Goal: Information Seeking & Learning: Learn about a topic

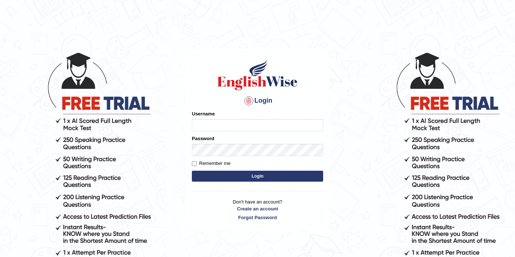
type input "sarugurung_parramatta"
click at [242, 176] on button "Login" at bounding box center [257, 176] width 131 height 11
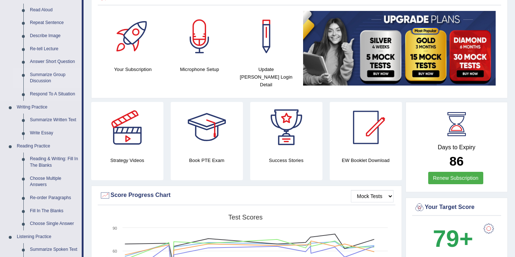
scroll to position [87, 0]
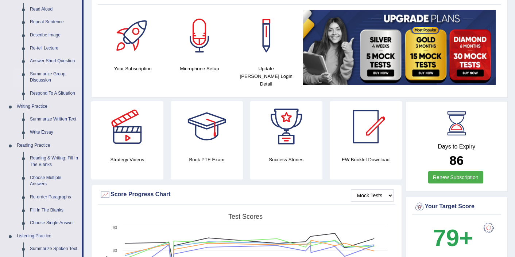
click at [54, 162] on link "Reading & Writing: Fill In The Blanks" at bounding box center [54, 161] width 55 height 19
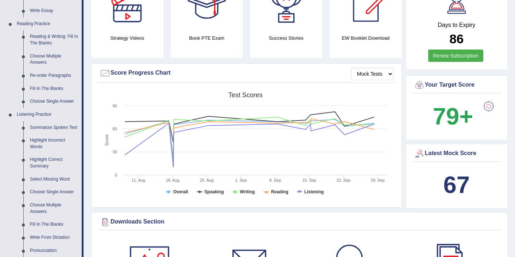
scroll to position [478, 0]
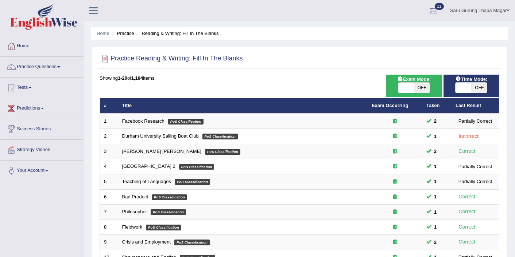
click at [419, 89] on span "OFF" at bounding box center [422, 88] width 16 height 10
checkbox input "true"
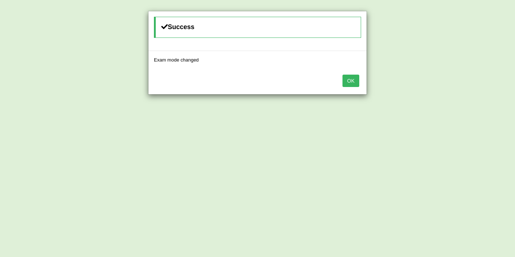
click at [350, 80] on button "OK" at bounding box center [350, 81] width 17 height 12
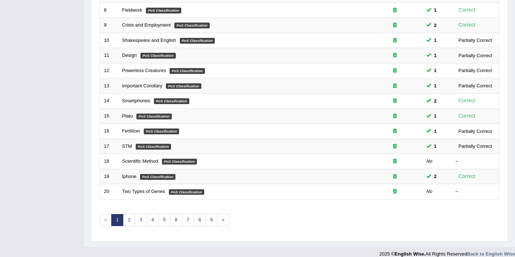
scroll to position [225, 0]
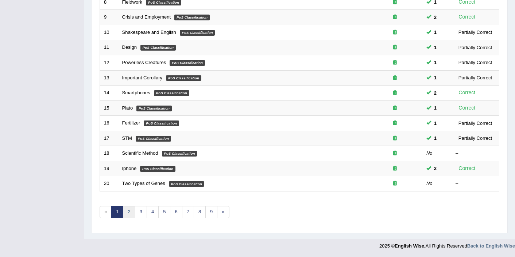
click at [130, 214] on link "2" at bounding box center [129, 212] width 12 height 12
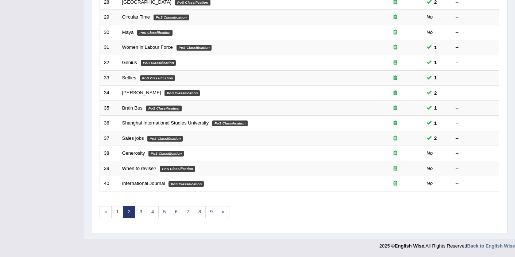
scroll to position [211, 0]
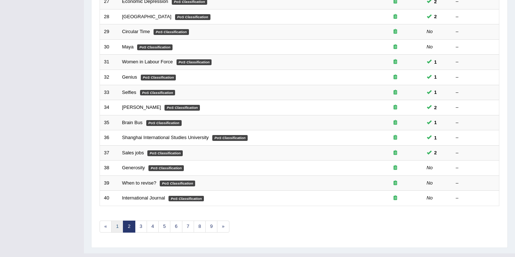
click at [117, 227] on link "1" at bounding box center [117, 227] width 12 height 12
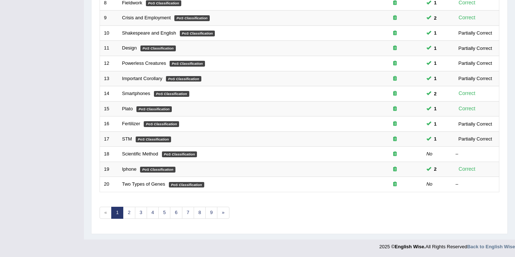
scroll to position [225, 0]
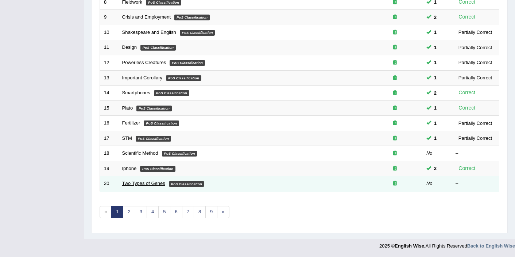
click at [161, 184] on link "Two Types of Genes" at bounding box center [143, 183] width 43 height 5
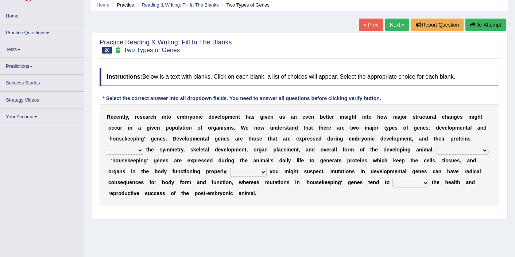
scroll to position [29, 0]
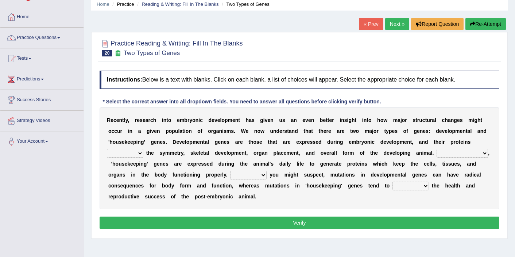
click at [134, 154] on select "push control hold elevate" at bounding box center [125, 153] width 36 height 9
select select "control"
click at [467, 152] on select "Correspondingly Inclusively Conversely In contrast" at bounding box center [461, 153] width 51 height 9
select select "Correspondingly"
click at [250, 177] on select "For As With Within" at bounding box center [248, 175] width 36 height 9
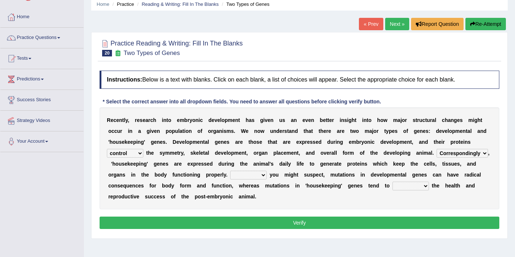
select select "As"
click at [407, 187] on select "affect effect interrupt defect" at bounding box center [410, 186] width 36 height 9
select select "interrupt"
click at [297, 224] on button "Verify" at bounding box center [300, 223] width 400 height 12
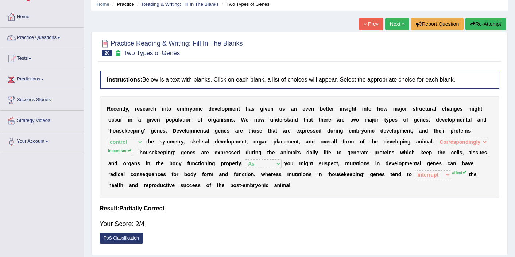
click at [481, 27] on button "Re-Attempt" at bounding box center [485, 24] width 40 height 12
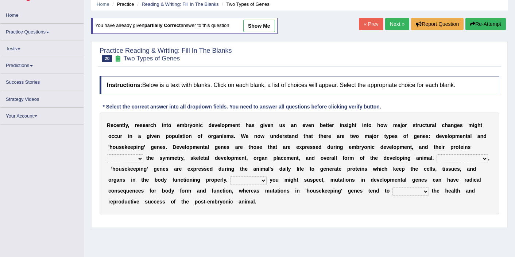
click at [130, 157] on select "push control hold elevate" at bounding box center [125, 159] width 36 height 9
select select "control"
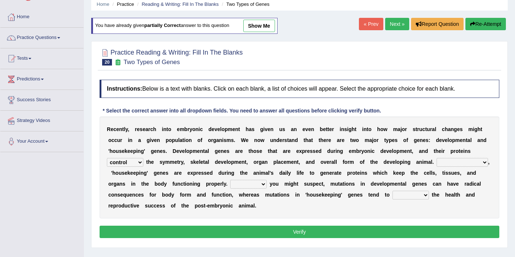
click at [249, 184] on select "For As With Within" at bounding box center [248, 184] width 36 height 9
select select "As"
click at [451, 161] on select "Correspondingly Inclusively Conversely In contrast" at bounding box center [461, 162] width 51 height 9
select select "In contrast"
click at [423, 193] on select "affect effect interrupt defect" at bounding box center [410, 195] width 36 height 9
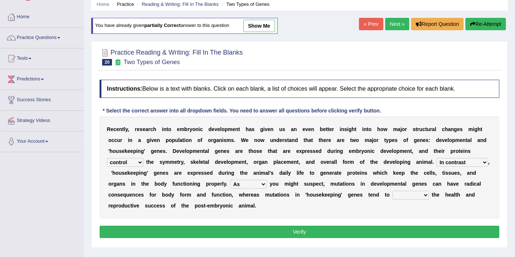
select select "affect"
click at [391, 232] on button "Verify" at bounding box center [300, 232] width 400 height 12
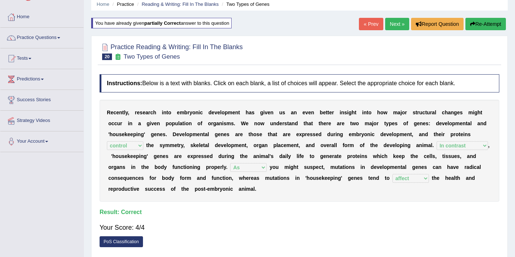
click at [394, 26] on link "Next »" at bounding box center [397, 24] width 24 height 12
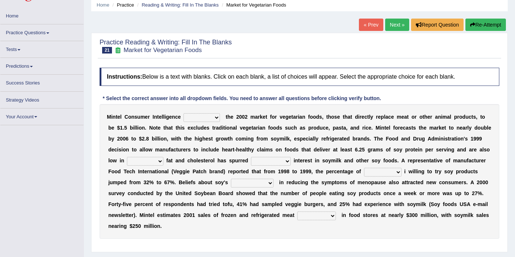
scroll to position [29, 0]
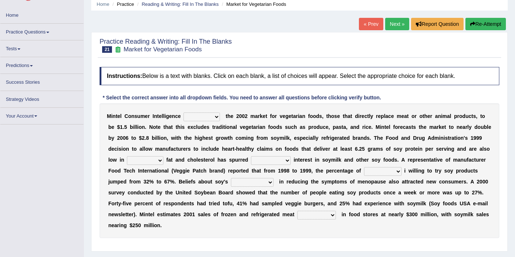
click at [199, 116] on select "deals fulfills creates estimates" at bounding box center [201, 117] width 36 height 9
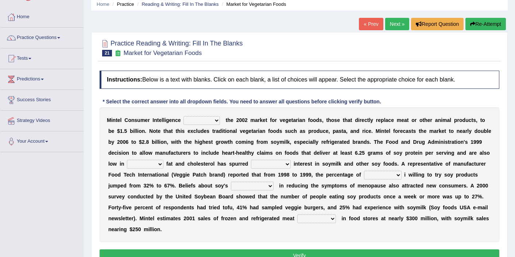
select select "creates"
click at [157, 164] on select "saturated solid acid liquid" at bounding box center [145, 164] width 36 height 9
select select "saturated"
click at [259, 167] on select "good big tremendous extreme" at bounding box center [271, 164] width 40 height 9
select select "tremendous"
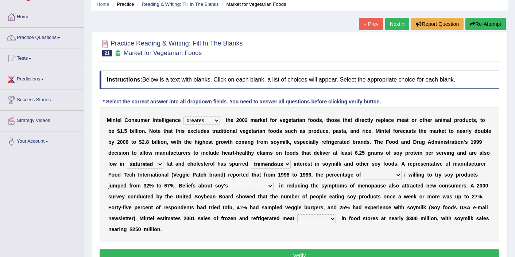
click at [379, 175] on select "guests consumers customers clients" at bounding box center [383, 175] width 38 height 9
select select "consumers"
click at [394, 176] on select "guests consumers customers clients" at bounding box center [383, 175] width 38 height 9
click at [263, 188] on select "effectiveness timeliness efficiency goodness" at bounding box center [252, 186] width 43 height 9
click at [256, 184] on select "effectiveness timeliness efficiency goodness" at bounding box center [252, 186] width 43 height 9
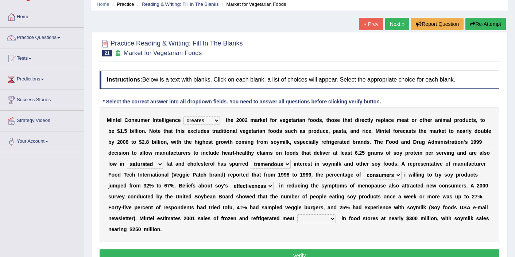
click at [256, 184] on select "effectiveness timeliness efficiency goodness" at bounding box center [252, 186] width 43 height 9
select select "efficiency"
click at [209, 120] on select "deals fulfills creates estimates" at bounding box center [201, 120] width 36 height 9
select select "estimates"
click at [312, 218] on select "foods choices staffs alternatives" at bounding box center [316, 219] width 39 height 9
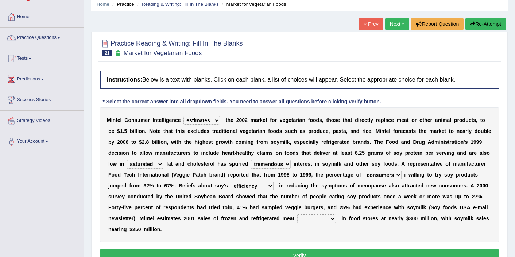
select select "choices"
click at [312, 253] on button "Verify" at bounding box center [300, 256] width 400 height 12
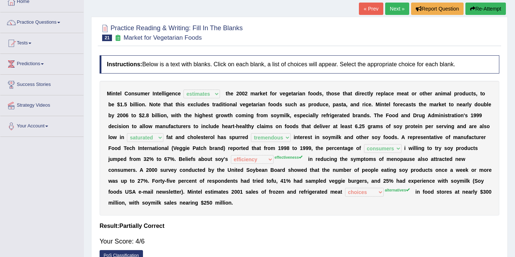
scroll to position [44, 0]
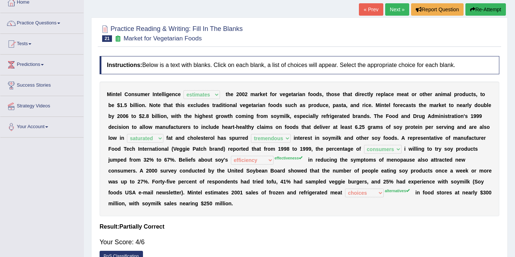
click at [479, 15] on button "Re-Attempt" at bounding box center [485, 9] width 40 height 12
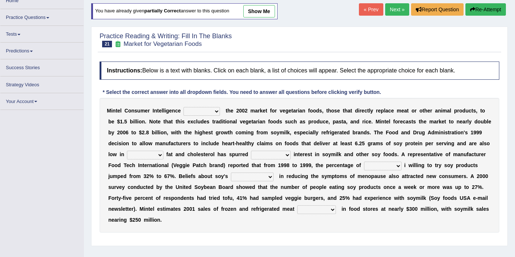
click at [209, 114] on select "deals fulfills creates estimates" at bounding box center [201, 111] width 36 height 9
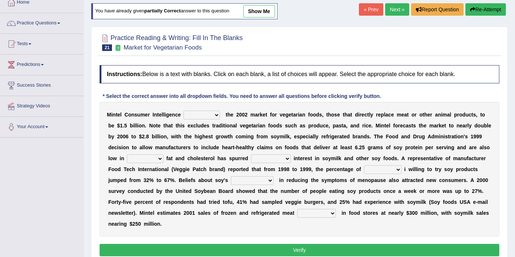
select select "estimates"
click at [149, 159] on select "saturated solid acid liquid" at bounding box center [145, 159] width 36 height 9
select select "saturated"
click at [280, 154] on div "M i n t e l C o n s u m e r I n t e l l i g e n c e deals fulfills creates esti…" at bounding box center [300, 169] width 400 height 135
click at [280, 158] on select "good big tremendous extreme" at bounding box center [271, 159] width 40 height 9
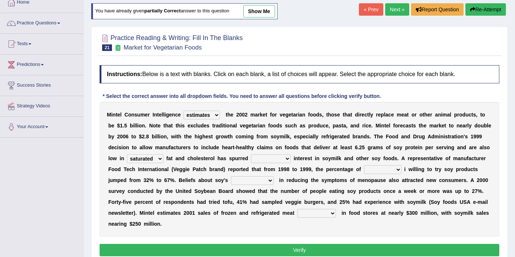
select select "tremendous"
click at [389, 170] on select "guests consumers customers clients" at bounding box center [383, 170] width 38 height 9
select select "consumers"
click at [258, 180] on select "effectiveness timeliness efficiency goodness" at bounding box center [252, 180] width 43 height 9
select select "effectiveness"
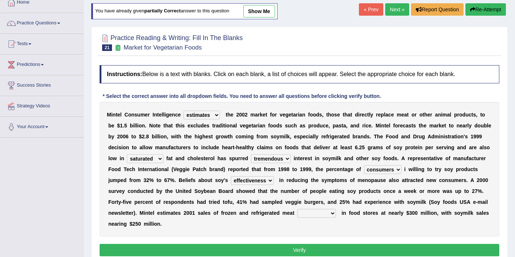
click at [311, 213] on select "foods choices staffs alternatives" at bounding box center [316, 213] width 39 height 9
select select "alternatives"
click at [312, 249] on button "Verify" at bounding box center [300, 250] width 400 height 12
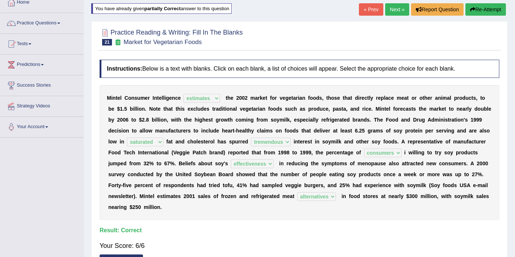
click at [387, 12] on link "Next »" at bounding box center [397, 9] width 24 height 12
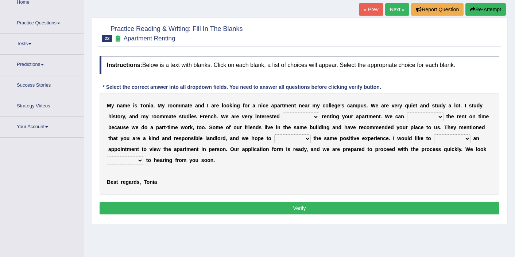
scroll to position [45, 0]
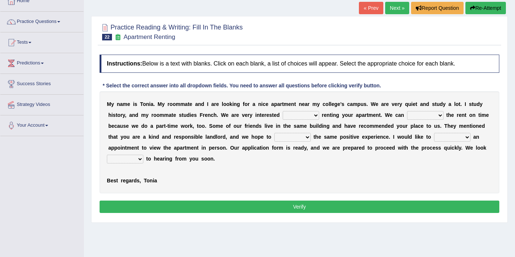
click at [306, 116] on select "for about at in" at bounding box center [301, 115] width 36 height 9
select select "for"
click at [425, 111] on select "afford get pay bring" at bounding box center [425, 115] width 36 height 9
click at [429, 116] on select "afford get pay bring" at bounding box center [425, 115] width 36 height 9
select select "pay"
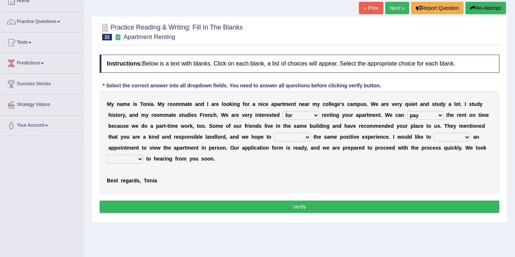
click at [291, 138] on select "form meet have decide" at bounding box center [292, 137] width 36 height 9
select select "have"
click at [448, 138] on select "own recall revise make" at bounding box center [452, 137] width 36 height 9
select select "make"
click at [133, 161] on select "around out in forward" at bounding box center [125, 159] width 36 height 9
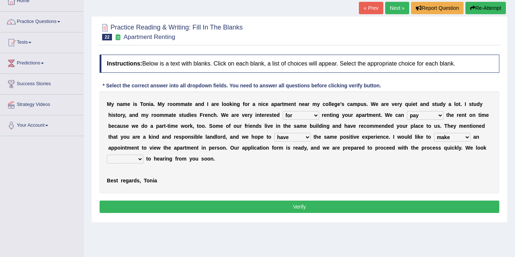
select select "forward"
click at [225, 210] on button "Verify" at bounding box center [300, 207] width 400 height 12
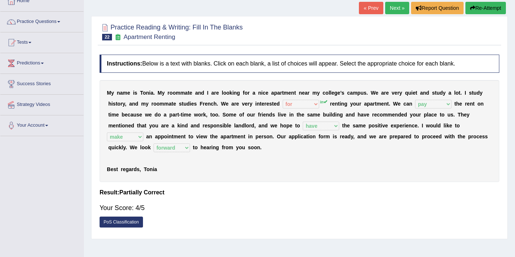
click at [396, 8] on link "Next »" at bounding box center [397, 8] width 24 height 12
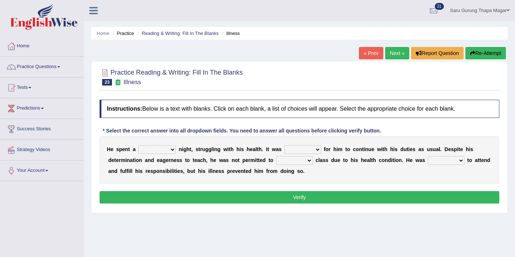
click at [152, 151] on select "cheerful restful meaningful painful" at bounding box center [157, 149] width 38 height 9
select select "painful"
click at [312, 148] on select "enjoyable simple difficult natural" at bounding box center [302, 149] width 36 height 9
select select "difficult"
click at [297, 162] on select "teach leave cancel attend" at bounding box center [294, 160] width 36 height 9
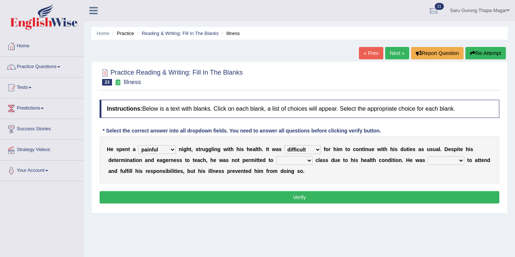
select select "attend"
click at [438, 161] on select "anxious forced lazy happy" at bounding box center [446, 160] width 36 height 9
select select "forced"
click at [411, 194] on button "Verify" at bounding box center [300, 197] width 400 height 12
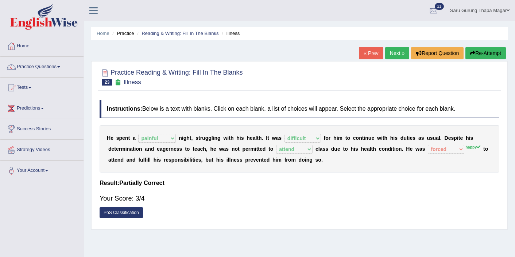
click at [392, 55] on link "Next »" at bounding box center [397, 53] width 24 height 12
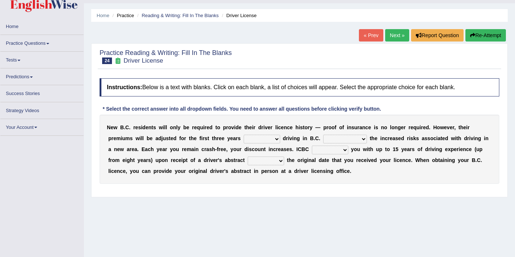
scroll to position [29, 0]
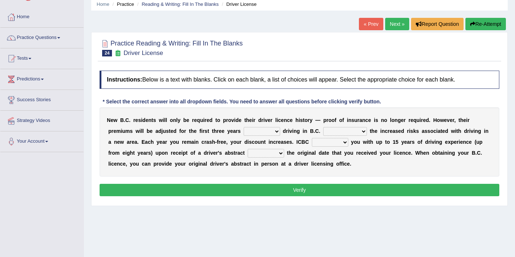
click at [261, 131] on select "within among against of" at bounding box center [262, 131] width 36 height 9
select select "of"
click at [350, 129] on select "depending on as for due to thanks to" at bounding box center [345, 131] width 44 height 9
select select "due to"
click at [334, 140] on select "credited crediting credit will credit" at bounding box center [330, 142] width 36 height 9
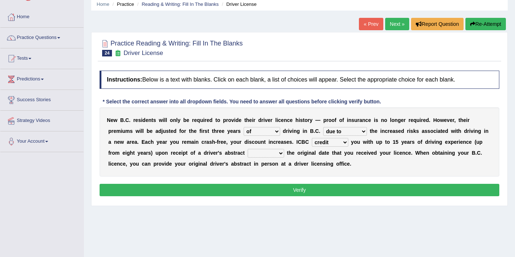
click at [337, 142] on select "credited crediting credit will credit" at bounding box center [330, 142] width 36 height 9
click at [338, 141] on select "credited crediting credit will credit" at bounding box center [330, 142] width 36 height 9
select select "will credit"
click at [256, 154] on select "showing show shows shown" at bounding box center [266, 153] width 36 height 9
select select "showing"
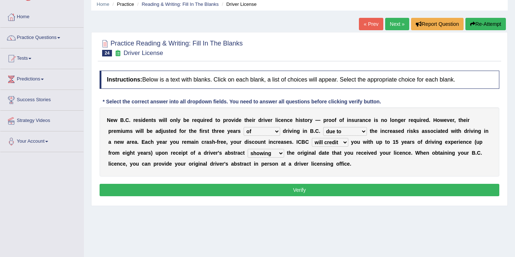
click at [283, 197] on div "Instructions: Below is a text with blanks. Click on each blank, a list of choic…" at bounding box center [299, 134] width 403 height 135
click at [283, 192] on button "Verify" at bounding box center [300, 190] width 400 height 12
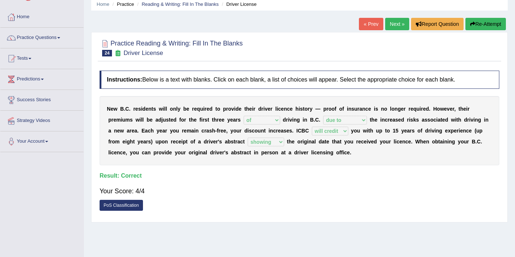
click at [395, 21] on link "Next »" at bounding box center [397, 24] width 24 height 12
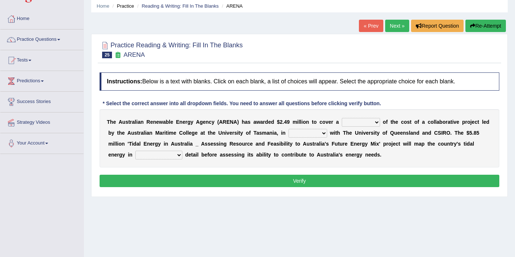
scroll to position [29, 0]
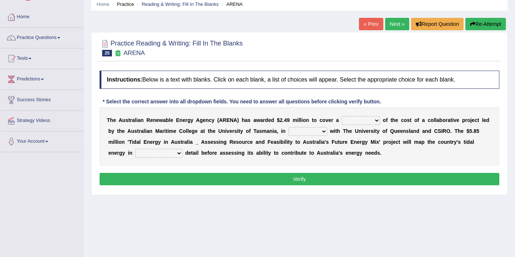
click at [366, 120] on select "wholesome total portion worth" at bounding box center [361, 120] width 38 height 9
select select "total"
click at [358, 123] on select "wholesome total portion worth" at bounding box center [361, 120] width 38 height 9
click at [300, 131] on select "disguise contrast partnership revenge" at bounding box center [307, 131] width 39 height 9
select select "partnership"
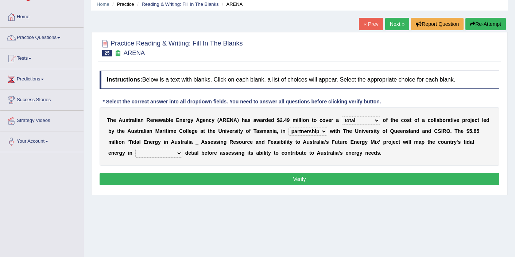
click at [145, 152] on select "unexpected unforgiven universal unprecedented" at bounding box center [158, 153] width 47 height 9
select select "unprecedented"
click at [143, 188] on div "Instructions: Below is a text with blanks. Click on each blank, a list of choic…" at bounding box center [299, 129] width 403 height 124
click at [210, 174] on button "Verify" at bounding box center [300, 179] width 400 height 12
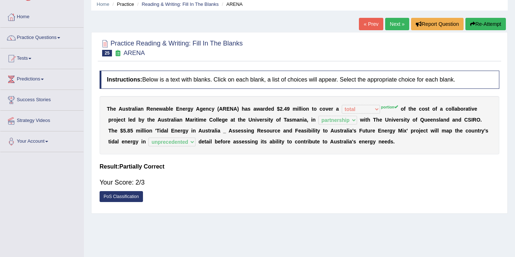
click at [0, 0] on div "Saving your answer..." at bounding box center [0, 0] width 0 height 0
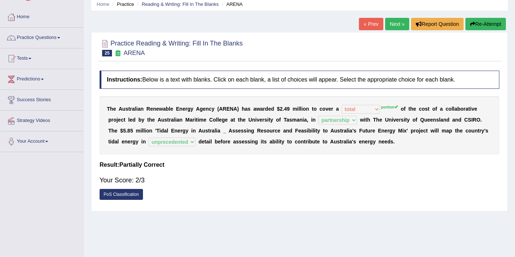
click at [395, 24] on link "Next »" at bounding box center [397, 24] width 24 height 12
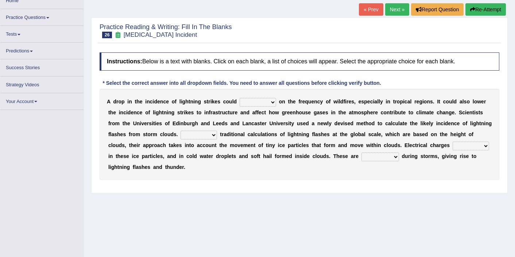
scroll to position [64, 0]
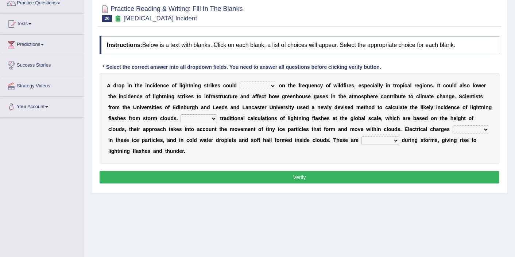
click at [260, 86] on select "dwell focus impact depend" at bounding box center [258, 86] width 36 height 9
select select "impact"
click at [192, 114] on select "Unlike Unless Except Besides" at bounding box center [198, 118] width 36 height 9
select select "Unlike"
click at [466, 129] on select "run off build up mess up zoom in" at bounding box center [470, 129] width 36 height 9
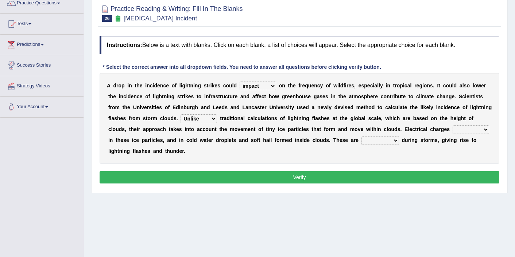
select select "build up"
click at [369, 141] on select "collected diverted rounded discharged" at bounding box center [380, 140] width 38 height 9
select select "discharged"
click at [367, 174] on button "Verify" at bounding box center [300, 177] width 400 height 12
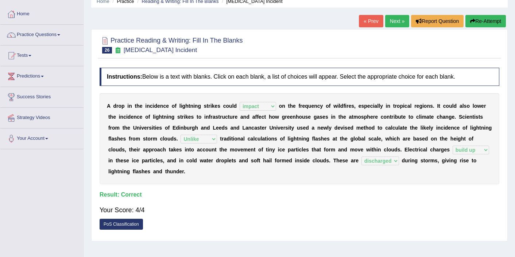
scroll to position [20, 0]
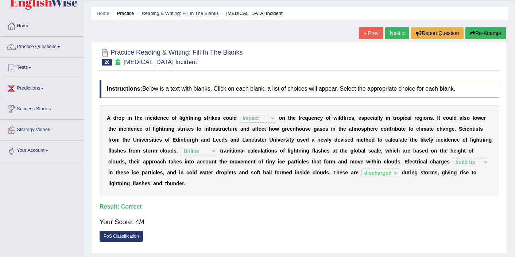
click at [395, 31] on link "Next »" at bounding box center [397, 33] width 24 height 12
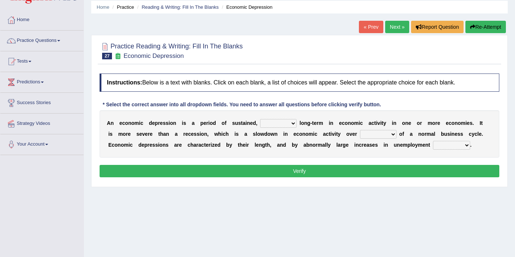
scroll to position [29, 0]
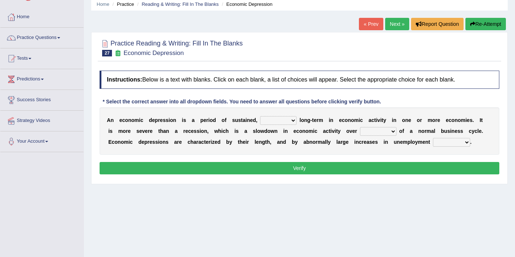
click at [269, 121] on select "variation promotion downturn reduction" at bounding box center [278, 120] width 36 height 9
click at [290, 120] on select "variation promotion downturn reduction" at bounding box center [278, 120] width 36 height 9
click at [280, 121] on select "variation promotion downturn reduction" at bounding box center [278, 120] width 36 height 9
select select "downturn"
click at [381, 129] on select "an era the course a tally the year" at bounding box center [378, 131] width 36 height 9
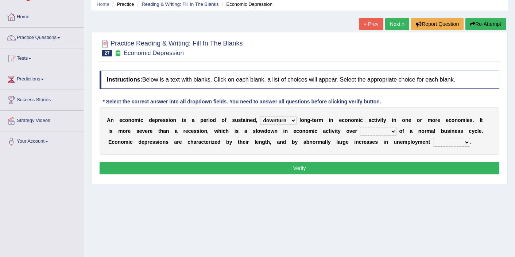
select select "the course"
click at [436, 144] on select "calculation bias ratio rate" at bounding box center [451, 142] width 37 height 9
select select "rate"
click at [394, 171] on button "Verify" at bounding box center [300, 168] width 400 height 12
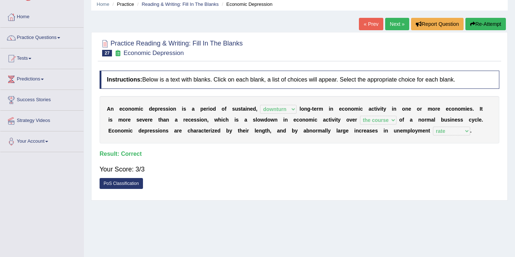
click at [390, 31] on div "« Prev Next » Report Question Re-Attempt" at bounding box center [433, 25] width 149 height 14
click at [404, 19] on link "Next »" at bounding box center [397, 24] width 24 height 12
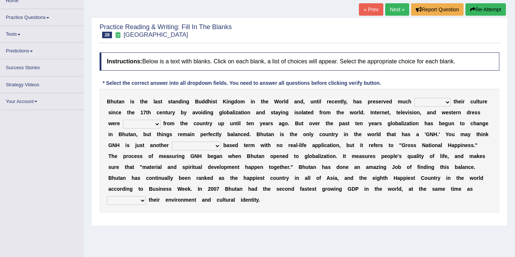
scroll to position [45, 0]
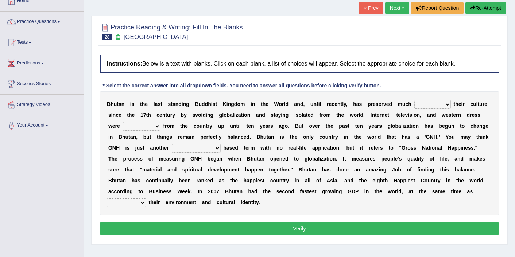
click at [425, 106] on select "of about to for" at bounding box center [432, 104] width 36 height 9
select select "to"
click at [152, 127] on select "summoned observed displayed banned" at bounding box center [142, 126] width 38 height 9
select select "banned"
click at [185, 150] on select "statistically barely overwhelmingly roughly" at bounding box center [196, 148] width 49 height 9
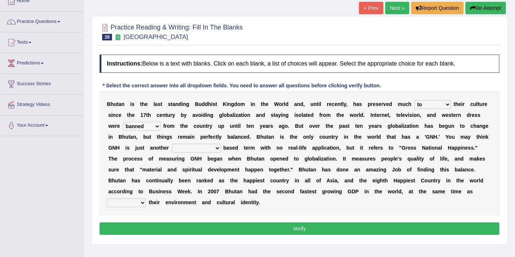
select select "statistically"
click at [146, 199] on select "demeaning intruding maintaining mourning" at bounding box center [126, 203] width 39 height 9
select select "maintaining"
click at [388, 226] on button "Verify" at bounding box center [300, 229] width 400 height 12
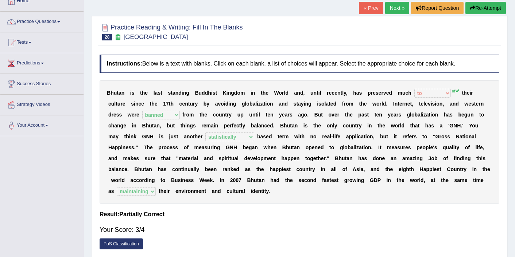
click at [397, 3] on link "Next »" at bounding box center [397, 8] width 24 height 12
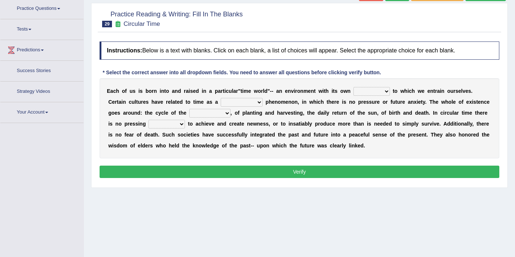
scroll to position [64, 0]
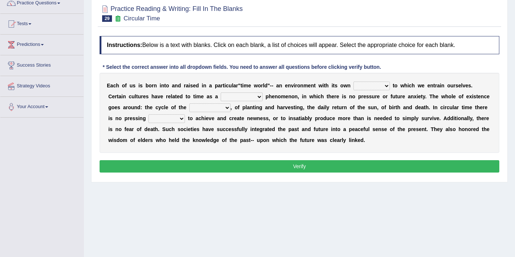
click at [372, 83] on select "area shape rhythm inclination" at bounding box center [371, 86] width 36 height 9
select select "rhythm"
click at [239, 98] on select "cyclical conventional recycling cylindrical" at bounding box center [242, 97] width 42 height 9
select select "cyclical"
click at [244, 97] on select "cyclical conventional recycling cylindrical" at bounding box center [242, 97] width 42 height 9
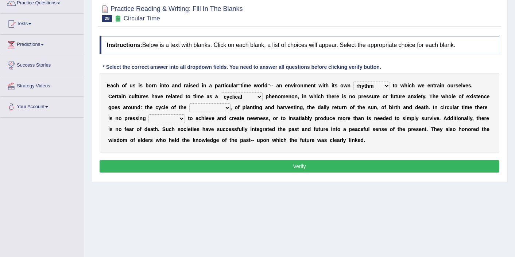
click at [205, 109] on select "days seasons arrangement periods" at bounding box center [209, 108] width 41 height 9
click at [215, 109] on select "days seasons arrangement periods" at bounding box center [209, 108] width 41 height 9
select select "days"
click at [169, 117] on select "issue point cause need" at bounding box center [166, 118] width 36 height 9
click at [171, 120] on select "issue point cause need" at bounding box center [166, 118] width 36 height 9
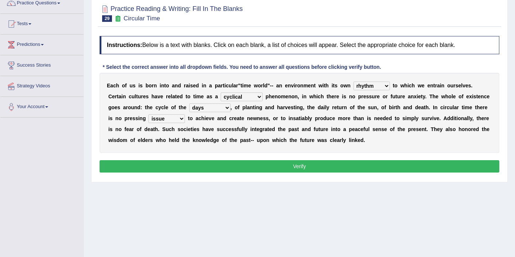
select select "need"
click at [301, 172] on button "Verify" at bounding box center [300, 166] width 400 height 12
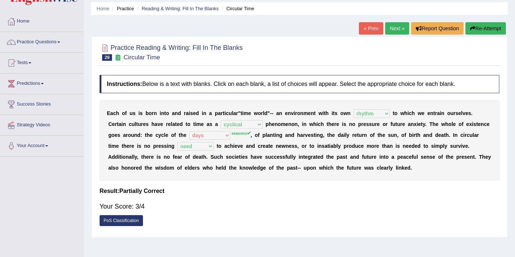
scroll to position [20, 0]
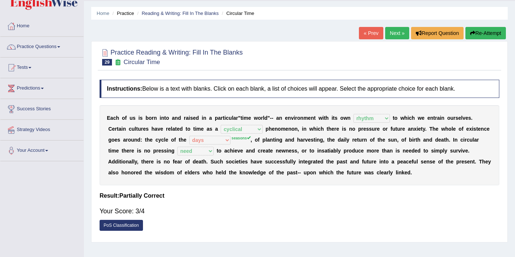
click at [389, 38] on link "Next »" at bounding box center [397, 33] width 24 height 12
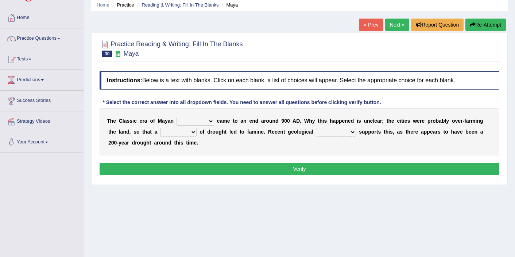
scroll to position [29, 0]
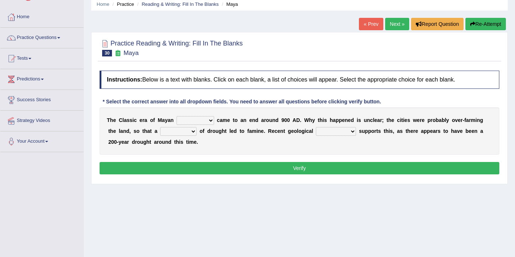
click at [193, 120] on select "community society civilization class" at bounding box center [195, 120] width 38 height 9
click at [209, 122] on select "community society civilization class" at bounding box center [195, 120] width 38 height 9
select select "civilization"
click at [173, 131] on select "time period range phase" at bounding box center [178, 131] width 36 height 9
select select "period"
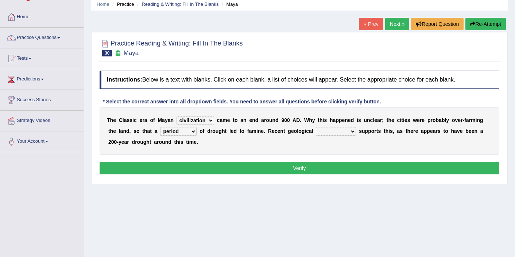
click at [339, 131] on select "research test examination exploitation" at bounding box center [336, 131] width 40 height 9
select select "research"
click at [188, 131] on select "time period range phase" at bounding box center [178, 131] width 36 height 9
click at [186, 132] on select "time period range phase" at bounding box center [178, 131] width 36 height 9
select select "period"
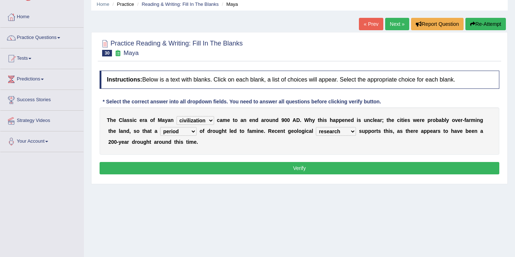
click at [228, 170] on button "Verify" at bounding box center [300, 168] width 400 height 12
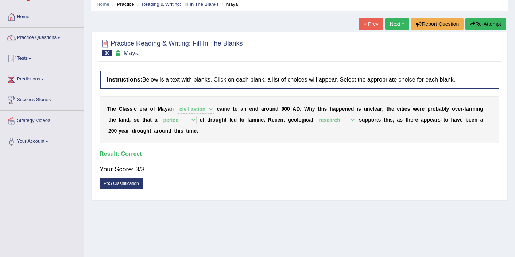
click at [393, 24] on link "Next »" at bounding box center [397, 24] width 24 height 12
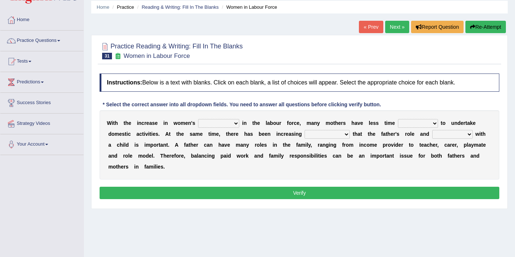
scroll to position [41, 0]
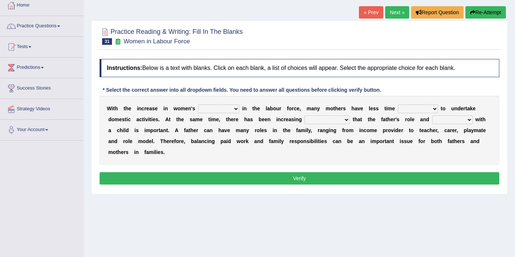
click at [214, 109] on select "attendance substitution participation definition" at bounding box center [218, 109] width 41 height 9
select select "participation"
click at [411, 109] on select "available related consumable useful" at bounding box center [418, 109] width 40 height 9
select select "available"
click at [412, 112] on select "available related consumable useful" at bounding box center [418, 109] width 40 height 9
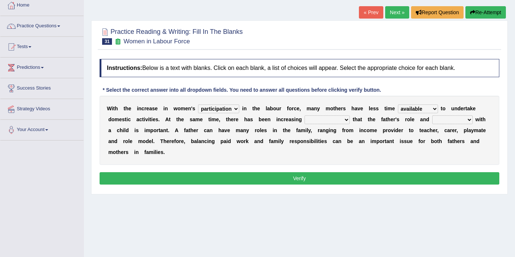
click at [316, 121] on select "recognition discrimination resolution recreation" at bounding box center [326, 120] width 45 height 9
select select "recognition"
click at [451, 118] on select "scholarship realtionship worship employment" at bounding box center [452, 120] width 40 height 9
select select "realtionship"
click at [328, 185] on div "Instructions: Below is a text with blanks. Click on each blank, a list of choic…" at bounding box center [299, 122] width 403 height 135
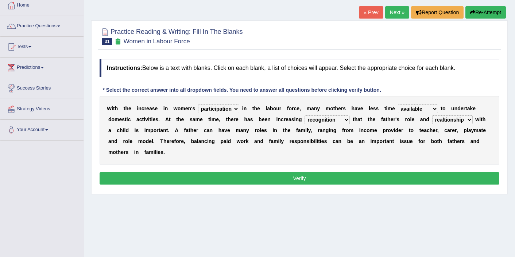
click at [328, 179] on button "Verify" at bounding box center [300, 178] width 400 height 12
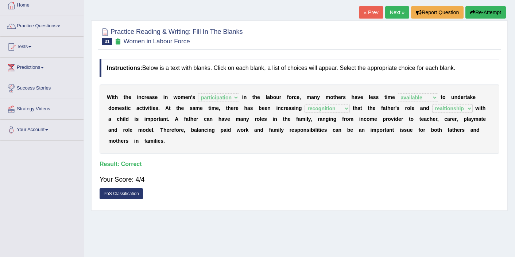
click at [388, 9] on link "Next »" at bounding box center [397, 12] width 24 height 12
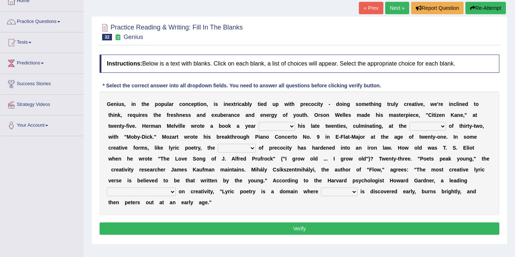
scroll to position [60, 0]
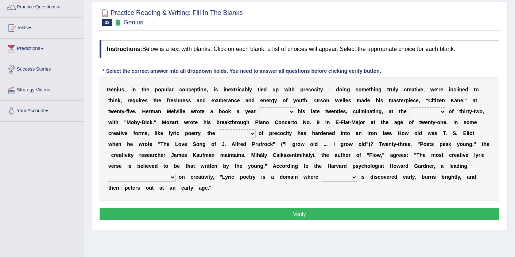
click at [279, 114] on select "on without through over" at bounding box center [276, 112] width 36 height 9
click at [286, 110] on select "on without through over" at bounding box center [276, 112] width 36 height 9
select select "through"
click at [147, 75] on div "Instructions: Below is a text with blanks. Click on each blank, a list of choic…" at bounding box center [299, 131] width 403 height 190
click at [427, 112] on select "proportion rate age cost" at bounding box center [427, 112] width 36 height 9
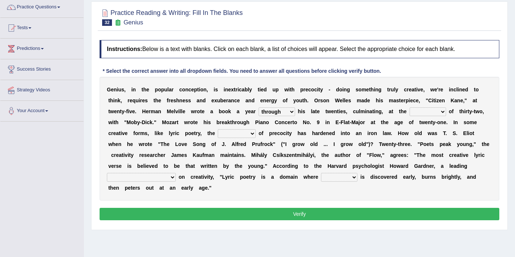
select select "age"
click at [242, 135] on select "junction importance structure inferiority" at bounding box center [237, 133] width 38 height 9
select select "structure"
click at [122, 177] on select "master supremacy authority atheist" at bounding box center [141, 177] width 69 height 9
select select "authority"
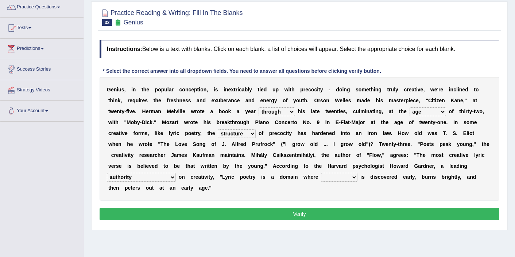
click at [321, 178] on select "fire derk offender talent" at bounding box center [339, 177] width 36 height 9
select select "talent"
click at [297, 211] on button "Verify" at bounding box center [300, 214] width 400 height 12
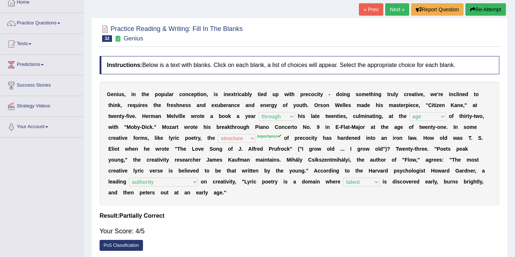
scroll to position [31, 0]
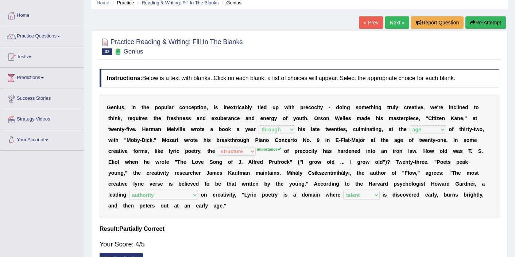
click at [396, 23] on link "Next »" at bounding box center [397, 22] width 24 height 12
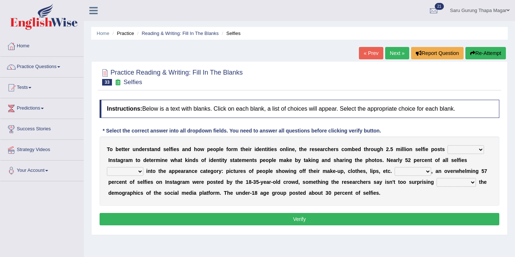
click at [452, 149] on select "of in above on" at bounding box center [465, 149] width 36 height 9
select select "in"
click at [136, 172] on select "fall fallen fell falls" at bounding box center [125, 171] width 36 height 9
select select "fall"
click at [408, 173] on select "Along with Although Overall However" at bounding box center [412, 171] width 36 height 9
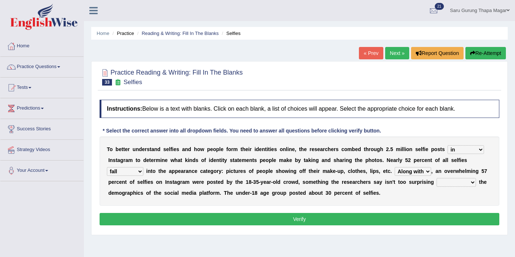
click at [423, 171] on select "Along with Although Overall However" at bounding box center [412, 171] width 36 height 9
click at [404, 172] on select "Along with Although Overall However" at bounding box center [412, 171] width 36 height 9
select select "Overall"
click at [451, 184] on select "consider considered considering to consider" at bounding box center [455, 182] width 39 height 9
select select "considering"
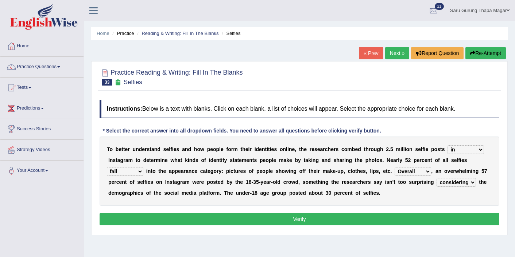
click at [401, 222] on button "Verify" at bounding box center [300, 219] width 400 height 12
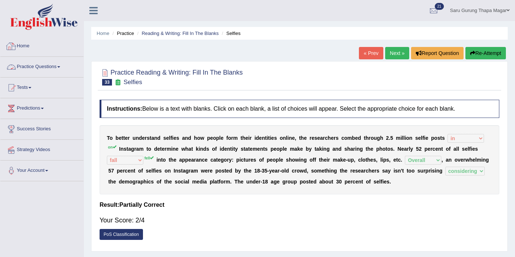
click at [39, 66] on link "Practice Questions" at bounding box center [41, 66] width 83 height 18
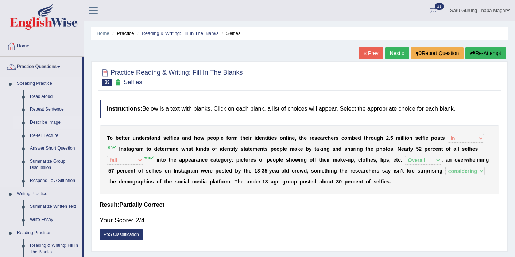
click at [47, 122] on link "Describe Image" at bounding box center [54, 122] width 55 height 13
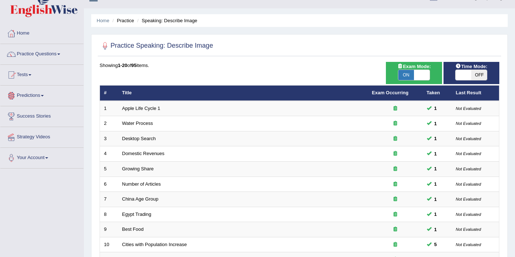
click at [424, 75] on span at bounding box center [422, 75] width 16 height 10
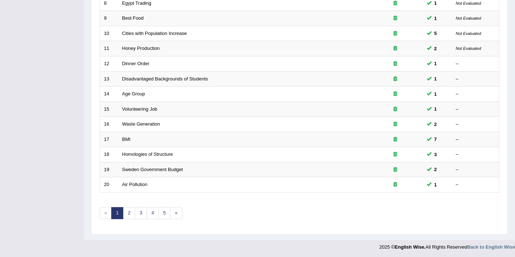
scroll to position [225, 0]
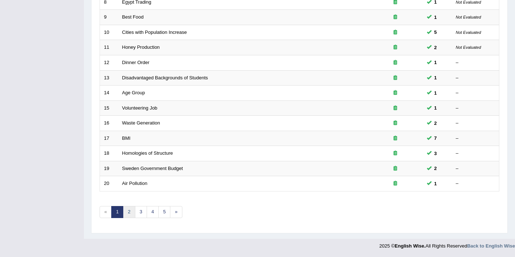
click at [127, 212] on link "2" at bounding box center [129, 212] width 12 height 12
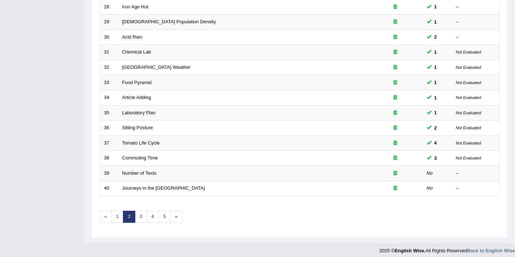
scroll to position [225, 0]
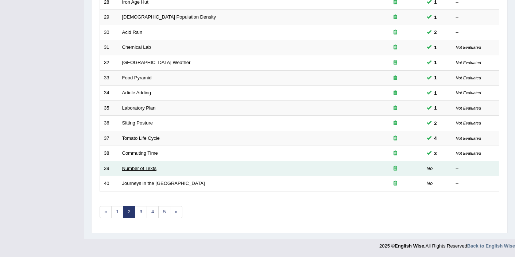
click at [132, 167] on link "Number of Texts" at bounding box center [139, 168] width 34 height 5
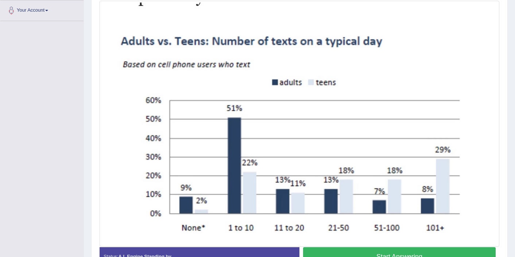
scroll to position [175, 0]
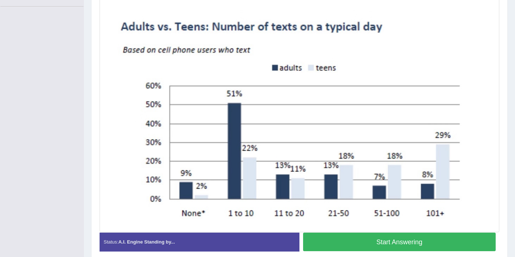
click at [314, 243] on button "Start Answering" at bounding box center [399, 242] width 192 height 19
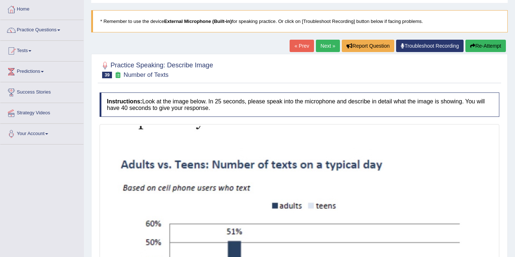
scroll to position [26, 0]
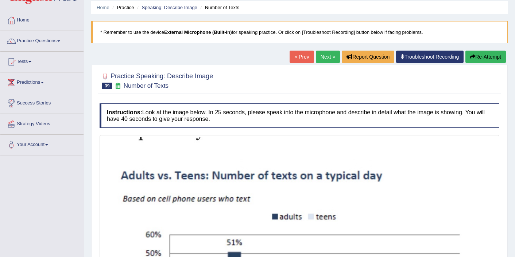
click at [325, 58] on link "Next »" at bounding box center [328, 57] width 24 height 12
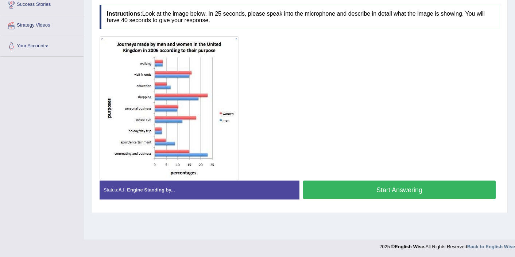
scroll to position [125, 0]
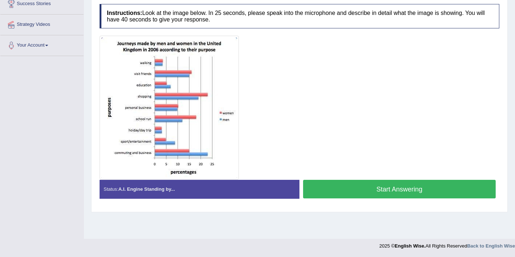
click at [314, 193] on button "Start Answering" at bounding box center [399, 189] width 192 height 19
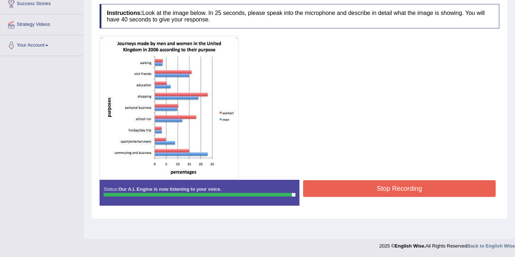
click at [355, 190] on button "Stop Recording" at bounding box center [399, 188] width 192 height 17
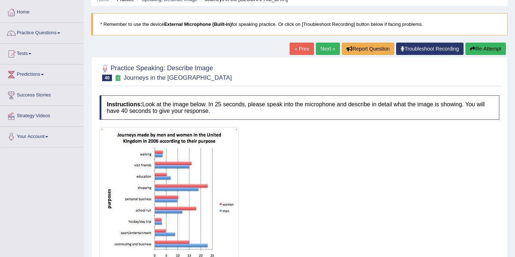
scroll to position [23, 0]
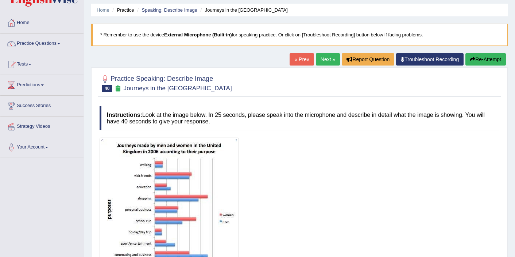
click at [324, 63] on link "Next »" at bounding box center [328, 59] width 24 height 12
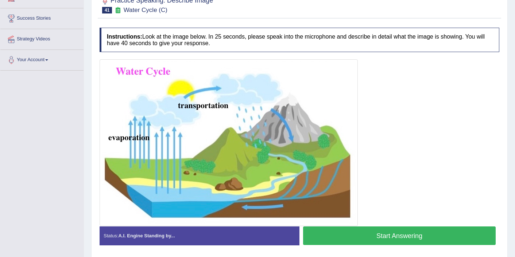
scroll to position [112, 0]
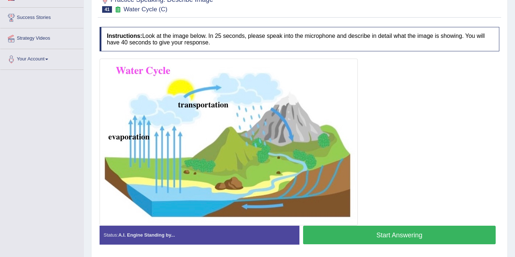
click at [357, 237] on button "Start Answering" at bounding box center [399, 235] width 192 height 19
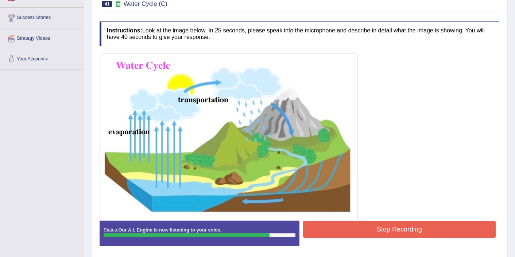
click at [398, 228] on button "Stop Recording" at bounding box center [399, 229] width 192 height 17
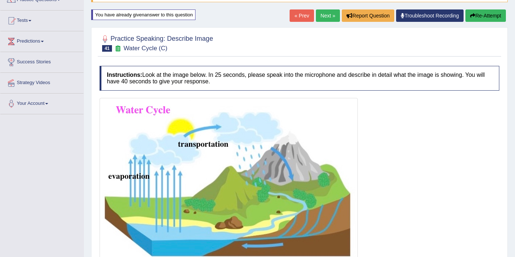
scroll to position [53, 0]
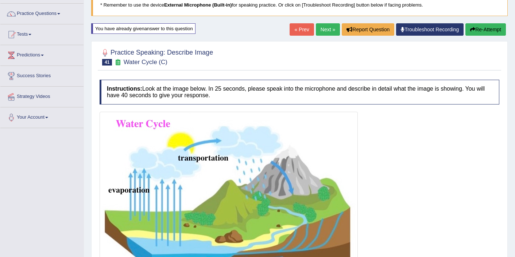
click at [322, 26] on link "Next »" at bounding box center [328, 29] width 24 height 12
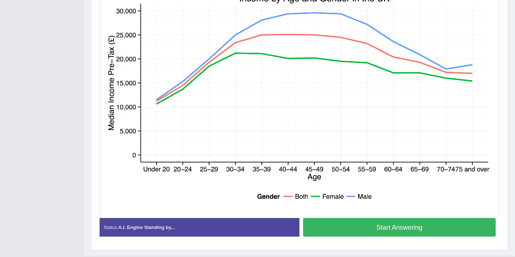
scroll to position [190, 0]
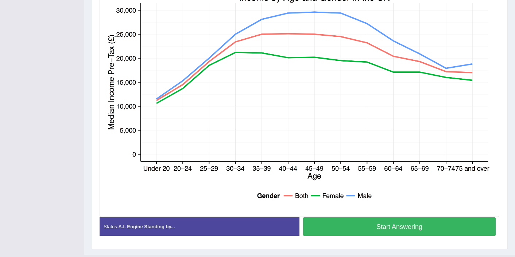
click at [364, 226] on button "Start Answering" at bounding box center [399, 227] width 192 height 19
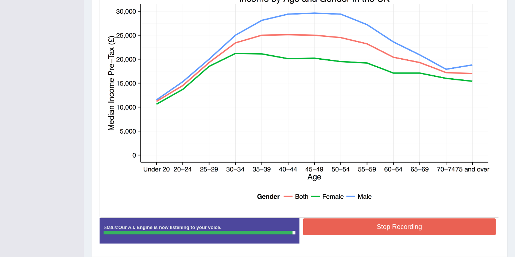
scroll to position [184, 0]
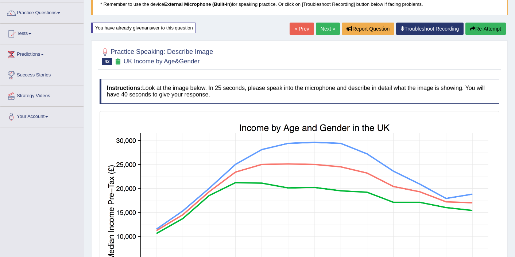
scroll to position [53, 0]
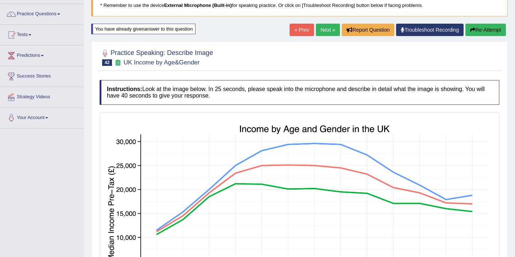
click at [321, 30] on link "Next »" at bounding box center [328, 30] width 24 height 12
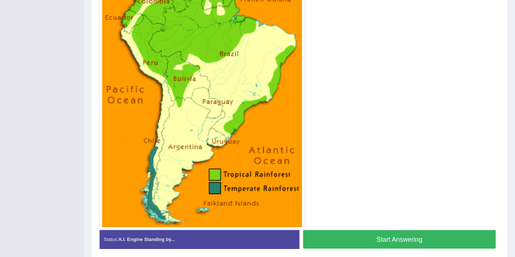
scroll to position [221, 0]
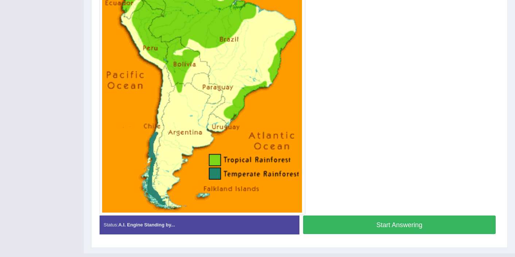
click at [382, 224] on button "Start Answering" at bounding box center [399, 225] width 192 height 19
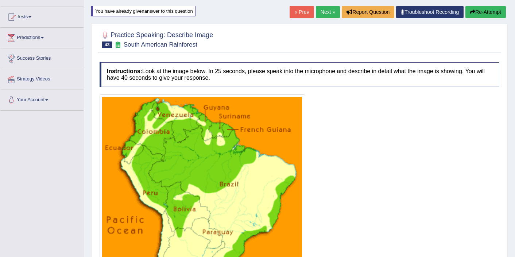
scroll to position [70, 0]
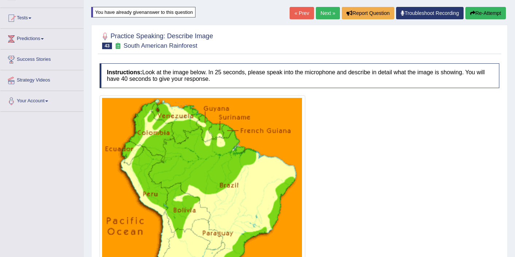
click at [326, 19] on link "Next »" at bounding box center [328, 13] width 24 height 12
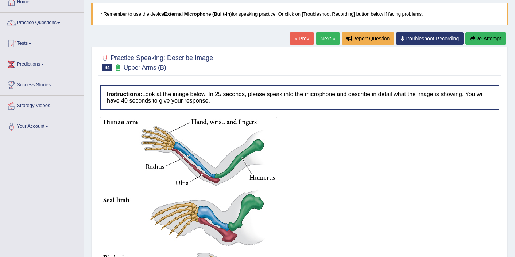
scroll to position [44, 0]
click at [327, 39] on link "Next »" at bounding box center [328, 39] width 24 height 12
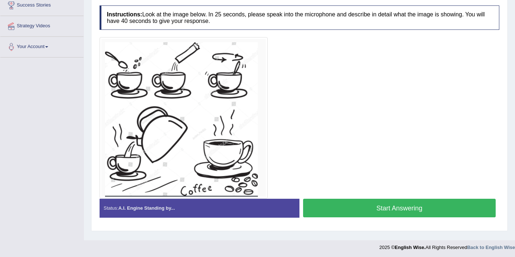
scroll to position [125, 0]
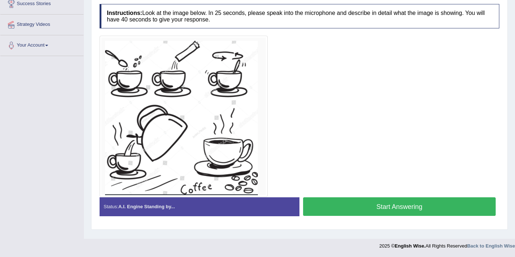
click at [356, 208] on button "Start Answering" at bounding box center [399, 207] width 192 height 19
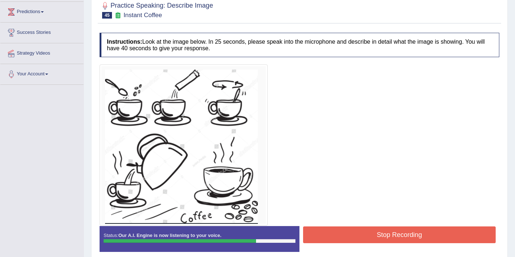
scroll to position [96, 0]
click at [386, 221] on div at bounding box center [300, 146] width 400 height 162
click at [384, 233] on button "Stop Recording" at bounding box center [399, 235] width 192 height 17
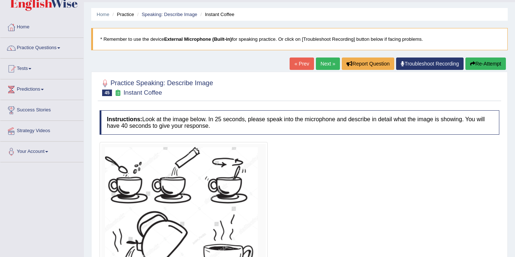
scroll to position [9, 0]
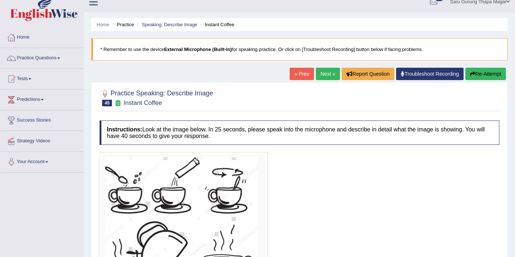
click at [322, 71] on link "Next »" at bounding box center [328, 74] width 24 height 12
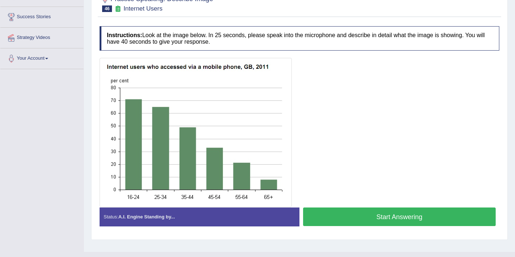
scroll to position [114, 0]
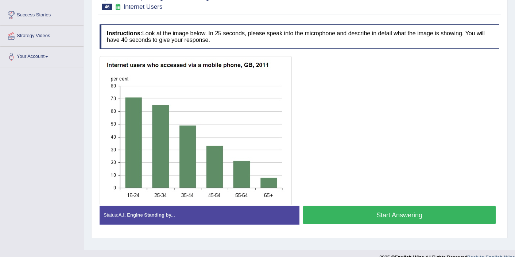
click at [329, 217] on button "Start Answering" at bounding box center [399, 215] width 192 height 19
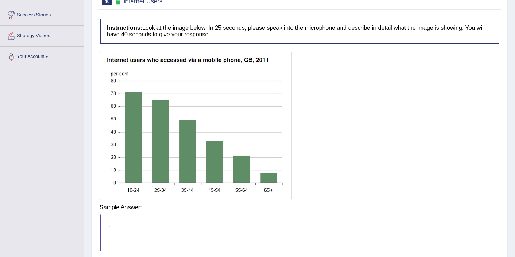
click at [332, 143] on body "Toggle navigation Home Practice Questions Speaking Practice Read Aloud Repeat S…" at bounding box center [257, 14] width 515 height 257
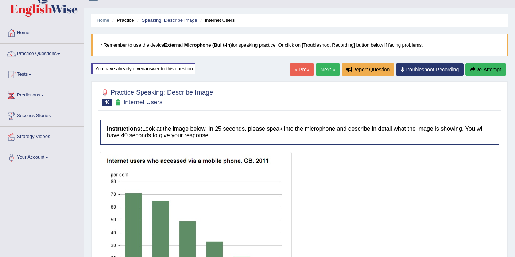
scroll to position [0, 0]
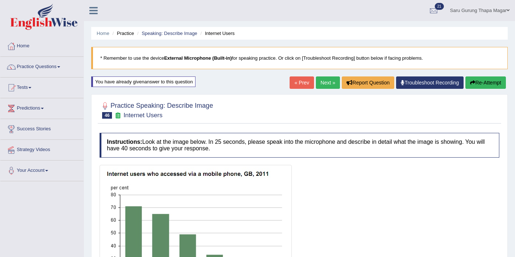
click at [320, 87] on link "Next »" at bounding box center [328, 83] width 24 height 12
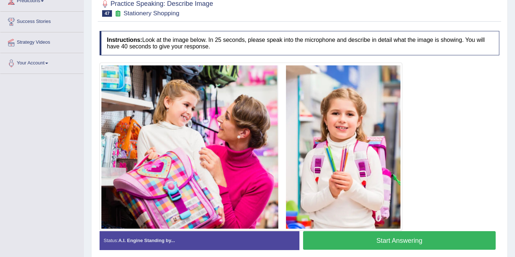
scroll to position [122, 0]
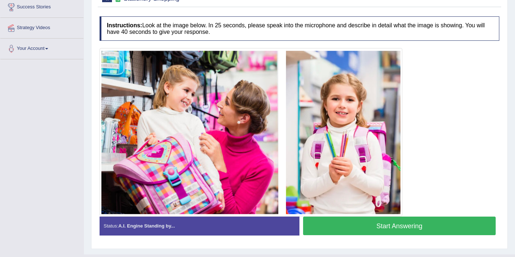
click at [350, 227] on button "Start Answering" at bounding box center [399, 226] width 192 height 19
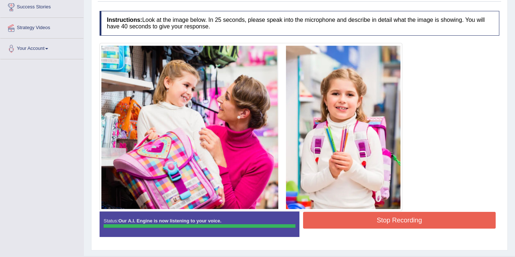
click at [351, 223] on div "Instructions: Look at the image below. In 25 seconds, please speak into the mic…" at bounding box center [299, 126] width 403 height 239
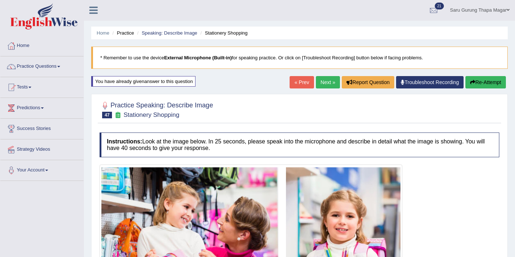
scroll to position [0, 0]
click at [320, 81] on link "Next »" at bounding box center [328, 83] width 24 height 12
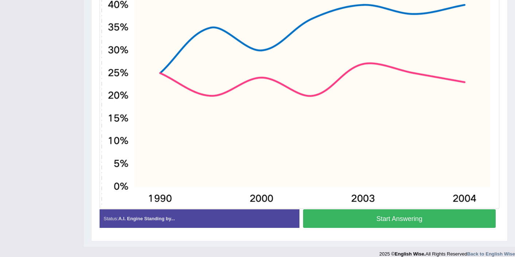
scroll to position [260, 0]
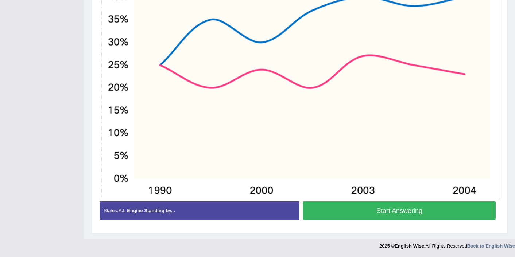
click at [344, 215] on button "Start Answering" at bounding box center [399, 211] width 192 height 19
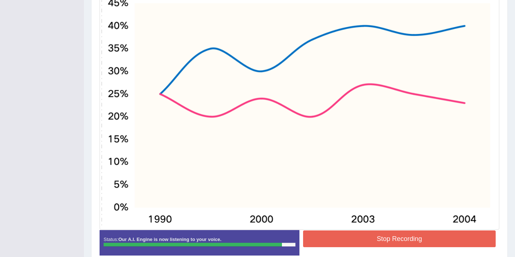
scroll to position [240, 0]
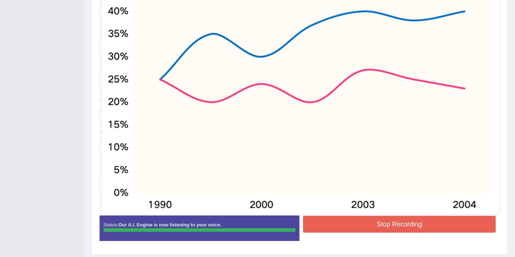
click at [345, 223] on div "Instructions: Look at the image below. In 25 seconds, please speak into the mic…" at bounding box center [299, 70] width 403 height 361
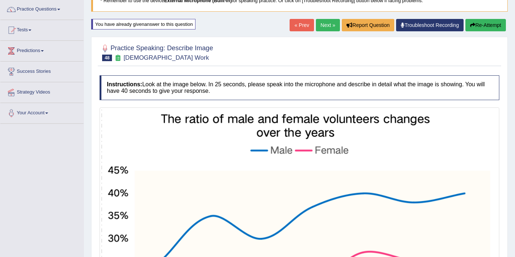
scroll to position [42, 0]
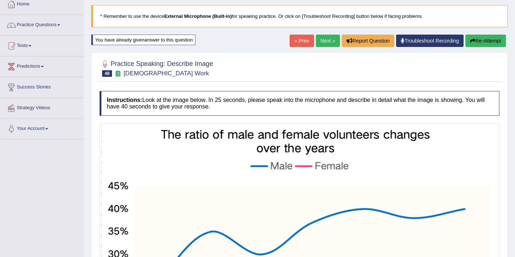
click at [324, 37] on link "Next »" at bounding box center [328, 41] width 24 height 12
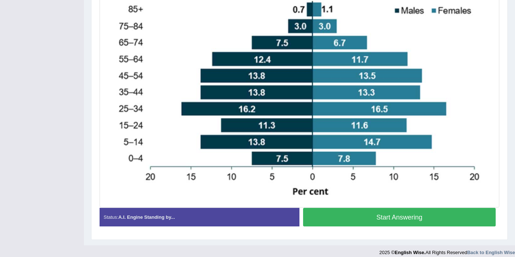
scroll to position [226, 0]
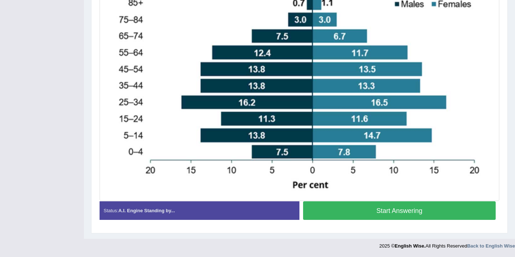
click at [324, 211] on button "Start Answering" at bounding box center [399, 211] width 192 height 19
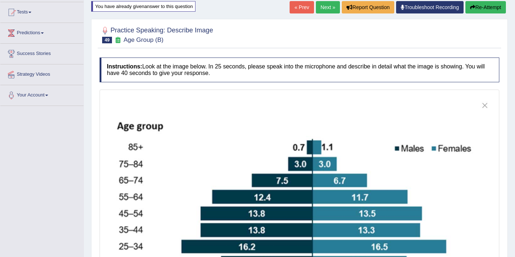
scroll to position [60, 0]
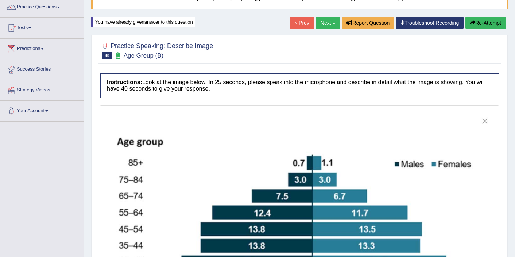
click at [318, 19] on link "Next »" at bounding box center [328, 23] width 24 height 12
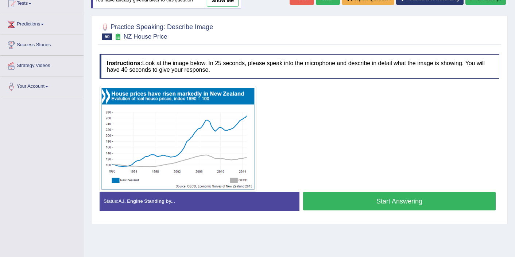
scroll to position [87, 0]
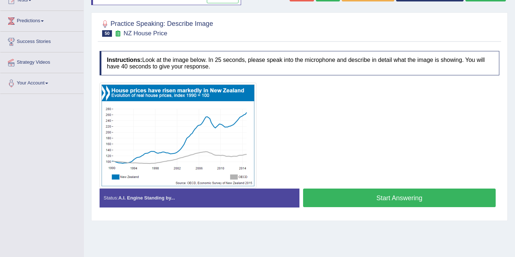
click at [329, 203] on button "Start Answering" at bounding box center [399, 198] width 192 height 19
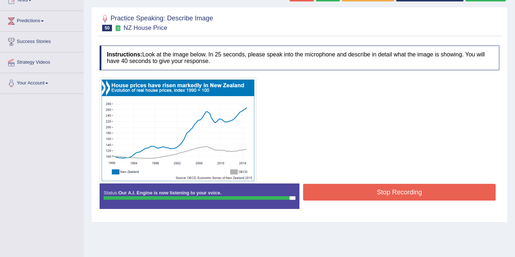
click at [341, 190] on button "Stop Recording" at bounding box center [399, 192] width 192 height 17
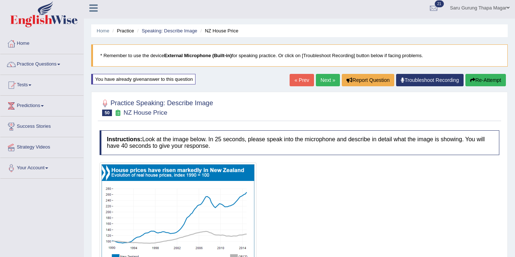
scroll to position [0, 0]
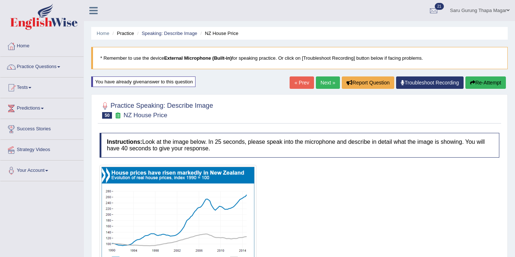
click at [324, 79] on link "Next »" at bounding box center [328, 83] width 24 height 12
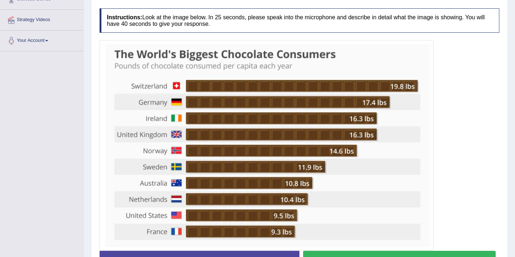
scroll to position [145, 0]
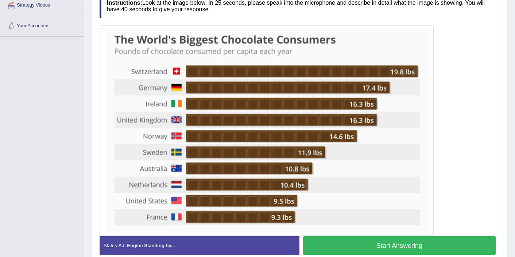
click at [366, 249] on button "Start Answering" at bounding box center [399, 246] width 192 height 19
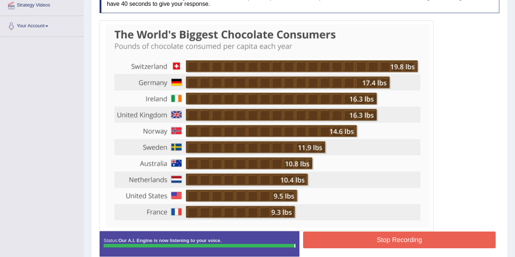
click at [389, 241] on button "Stop Recording" at bounding box center [399, 240] width 192 height 17
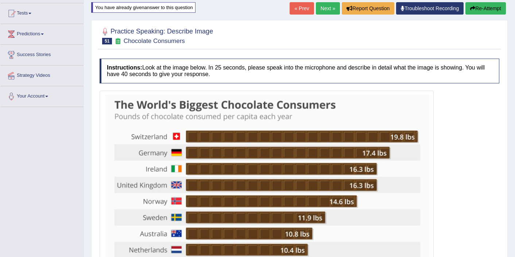
scroll to position [72, 0]
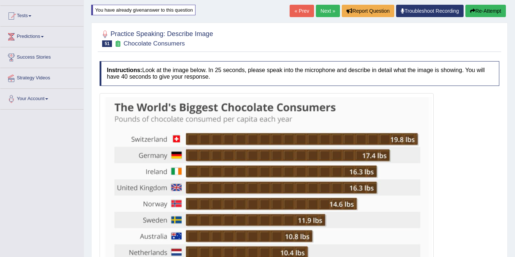
click at [324, 9] on link "Next »" at bounding box center [328, 11] width 24 height 12
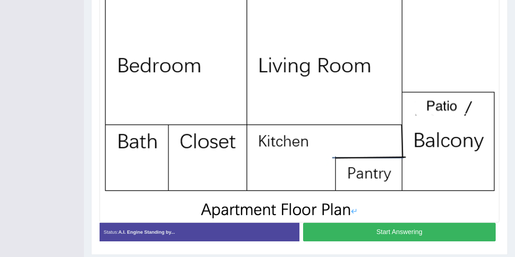
scroll to position [175, 0]
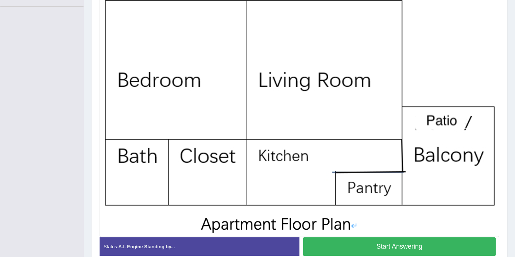
click at [396, 249] on button "Start Answering" at bounding box center [399, 247] width 192 height 19
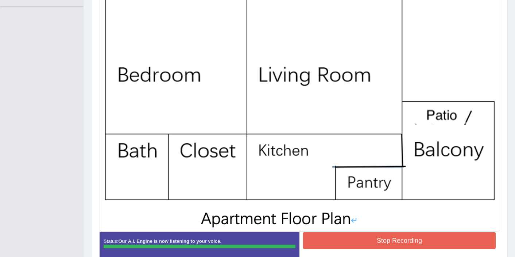
click at [407, 242] on div "Instructions: Look at the image below. In 25 seconds, please speak into the mic…" at bounding box center [299, 110] width 403 height 312
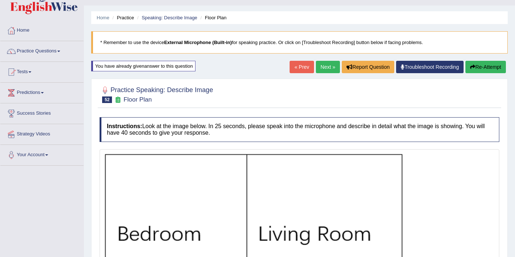
scroll to position [0, 0]
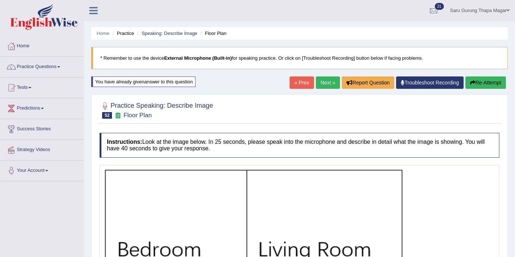
click at [321, 80] on link "Next »" at bounding box center [328, 83] width 24 height 12
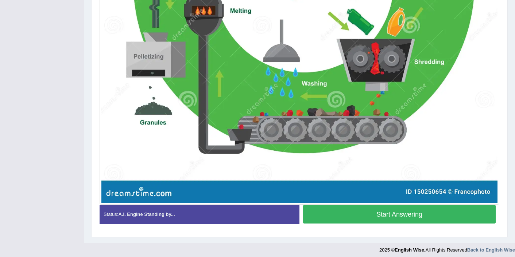
scroll to position [382, 0]
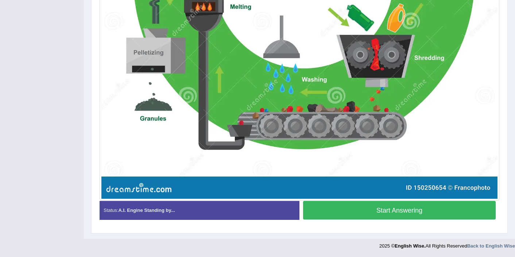
click at [357, 213] on button "Start Answering" at bounding box center [399, 210] width 192 height 19
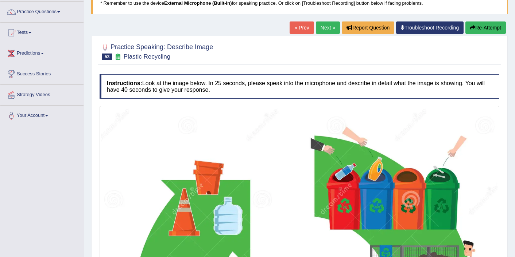
scroll to position [54, 0]
